Goal: Information Seeking & Learning: Learn about a topic

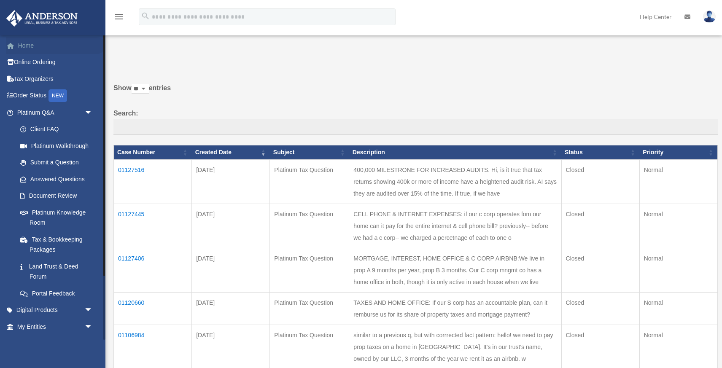
click at [24, 45] on link "Home" at bounding box center [56, 45] width 100 height 17
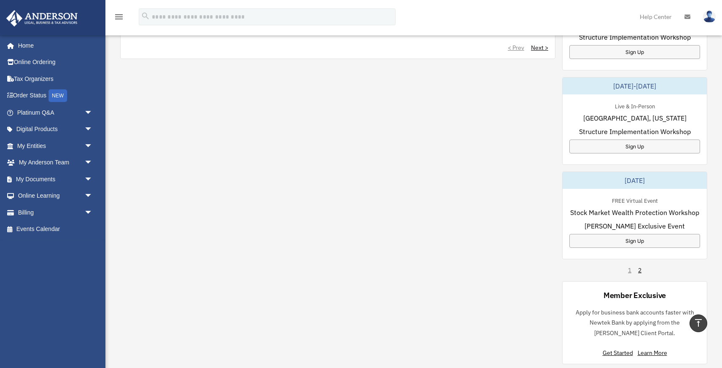
scroll to position [443, 0]
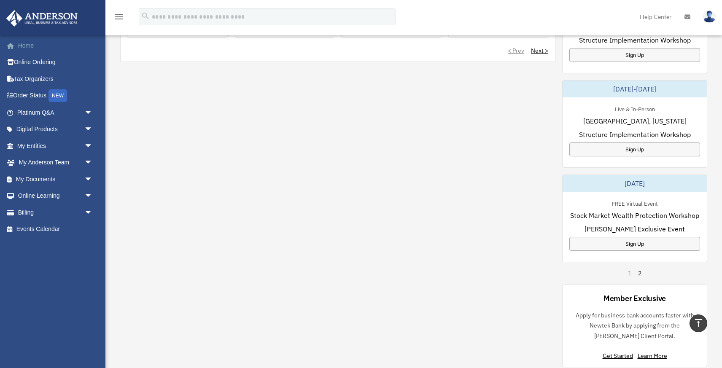
click at [30, 49] on link "Home" at bounding box center [56, 45] width 100 height 17
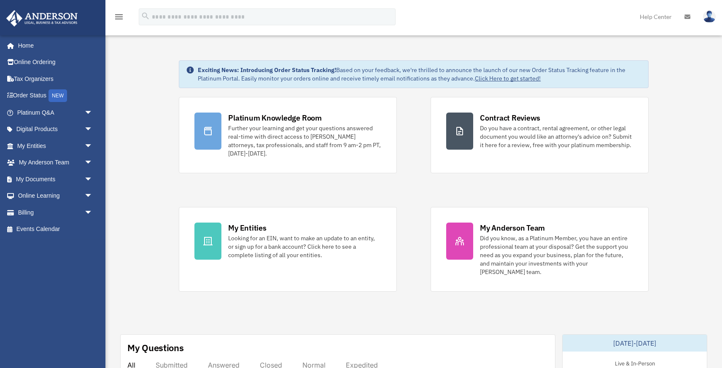
click at [496, 79] on link "Click Here to get started!" at bounding box center [508, 79] width 66 height 8
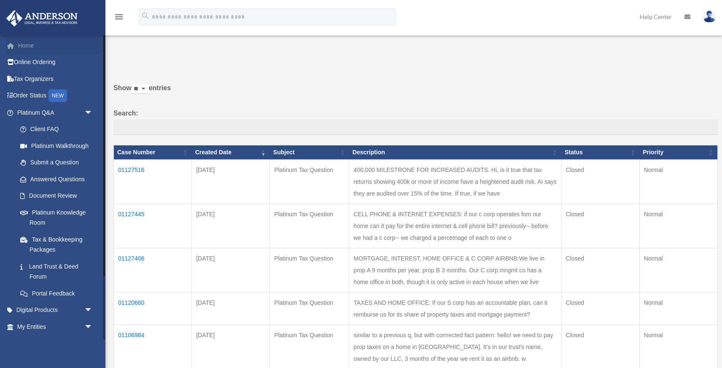
click at [21, 48] on link "Home" at bounding box center [56, 45] width 100 height 17
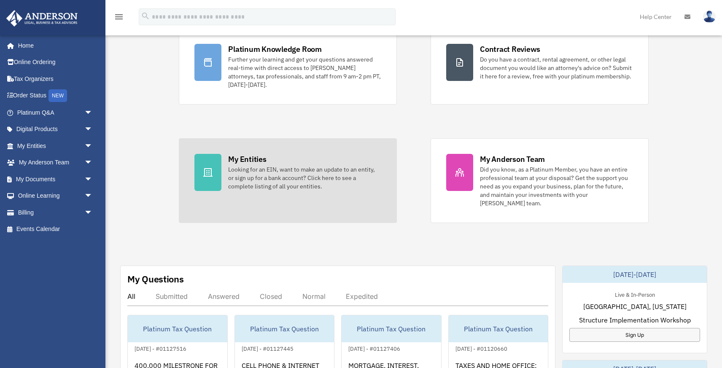
scroll to position [76, 0]
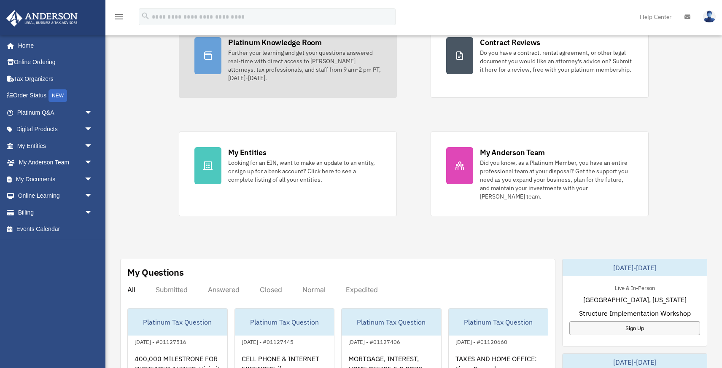
click at [255, 58] on div "Further your learning and get your questions answered real-time with direct acc…" at bounding box center [304, 66] width 153 height 34
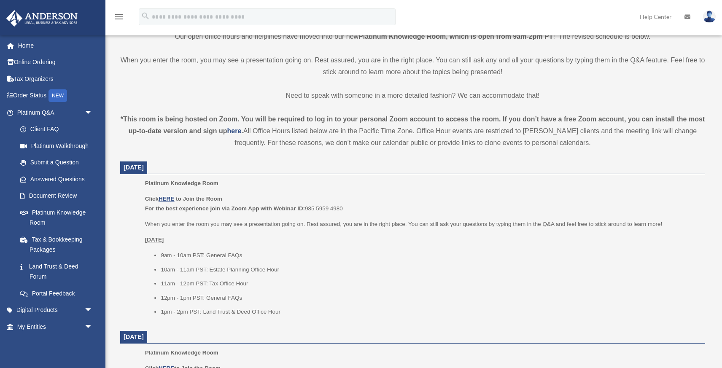
scroll to position [214, 0]
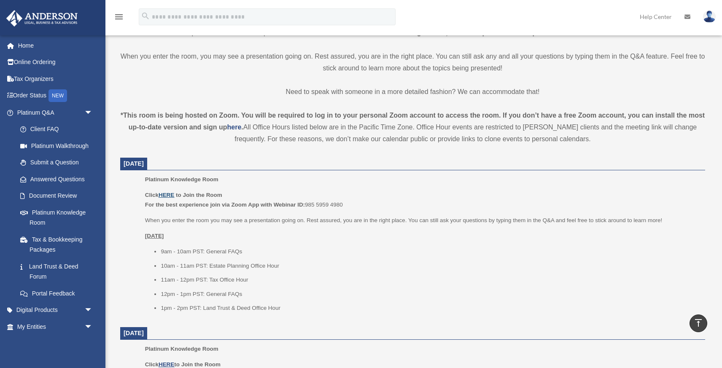
click at [169, 193] on u "HERE" at bounding box center [167, 195] width 16 height 6
